Goal: Task Accomplishment & Management: Use online tool/utility

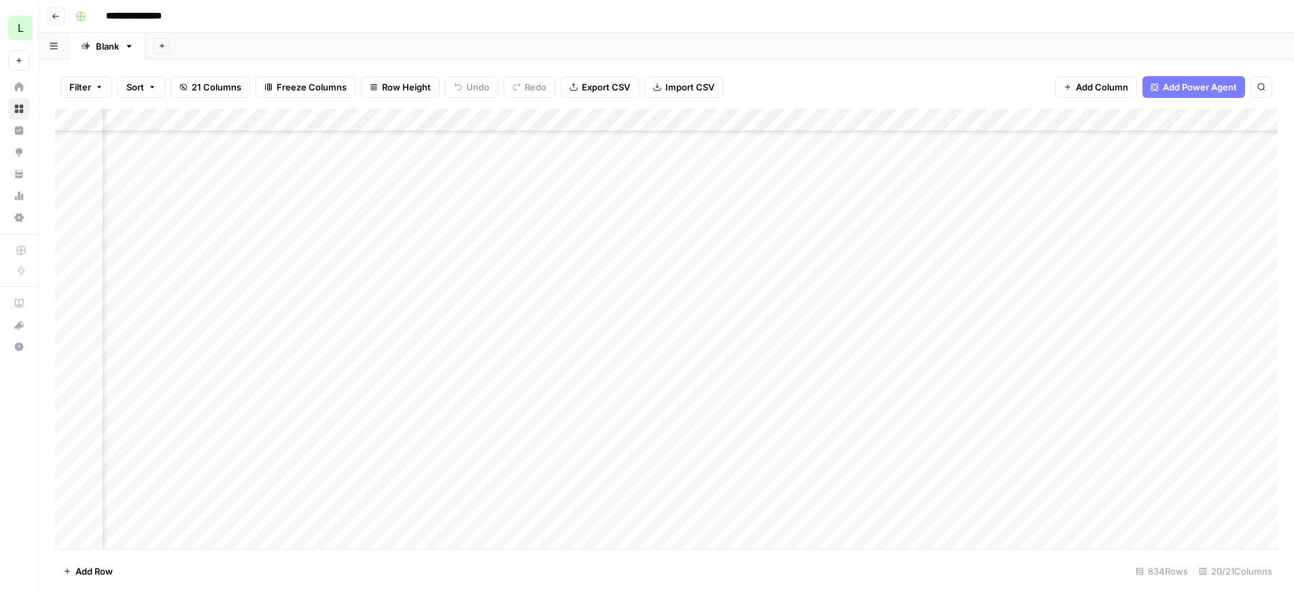
scroll to position [160, 515]
click at [1094, 349] on div "Add Column" at bounding box center [666, 329] width 1223 height 440
click at [430, 417] on div "Add Column" at bounding box center [666, 329] width 1223 height 440
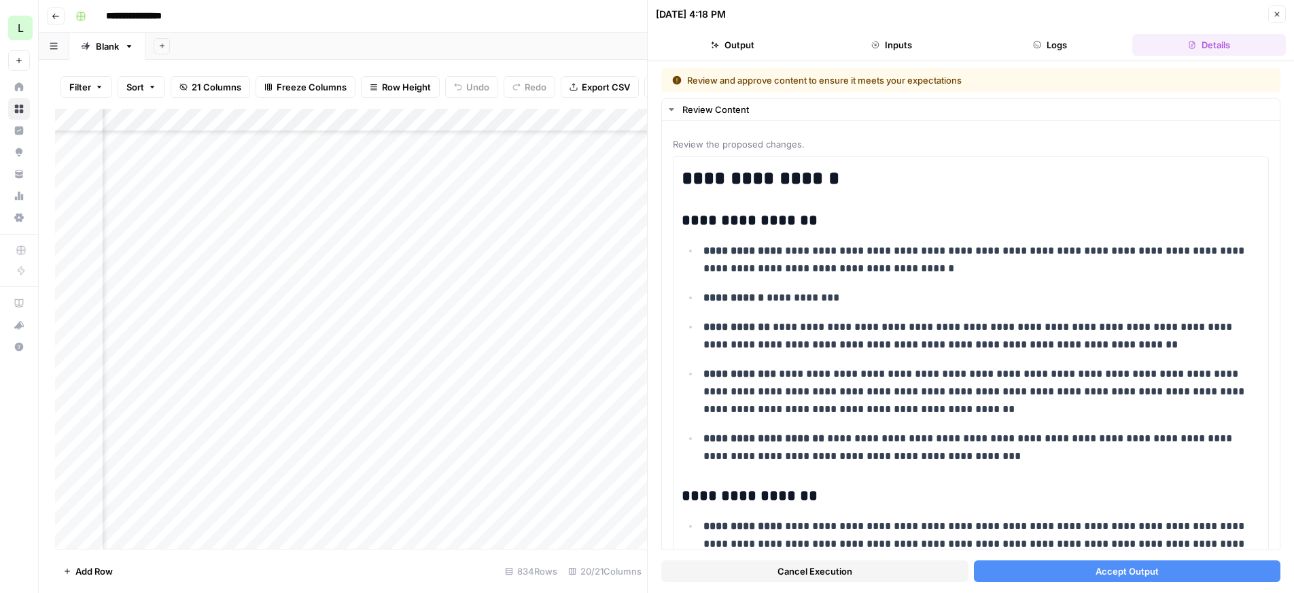
click at [1056, 574] on button "Accept Output" at bounding box center [1127, 571] width 307 height 22
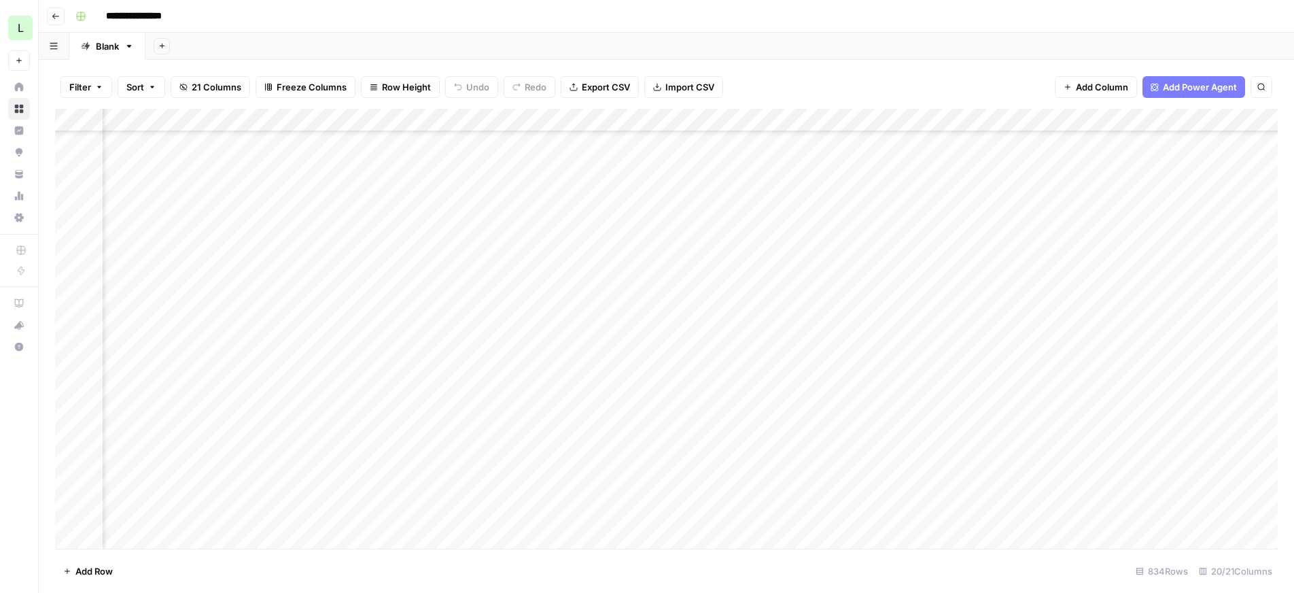
click at [627, 417] on div "Add Column" at bounding box center [666, 329] width 1223 height 440
